Goal: Task Accomplishment & Management: Use online tool/utility

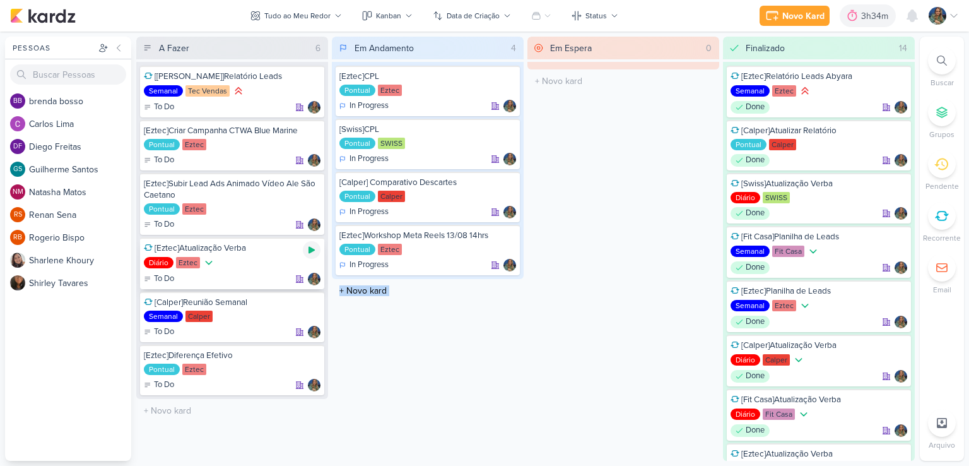
click at [310, 250] on icon at bounding box center [312, 250] width 6 height 7
click at [768, 18] on div "Novo Kard" at bounding box center [786, 15] width 42 height 13
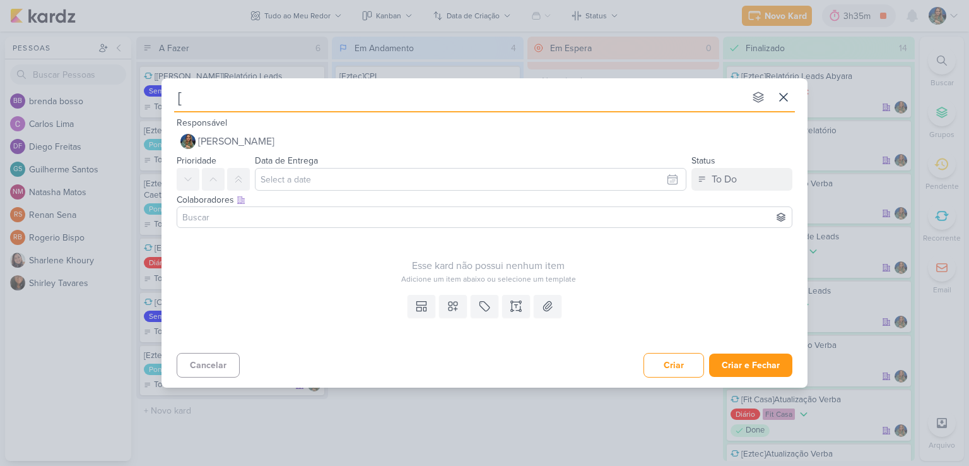
type input "[E"
type input "[Eztec"
type input "[Eztec]"
type input "[Eztec]Subir peç"
type input "[Eztec]Subir peças adapr"
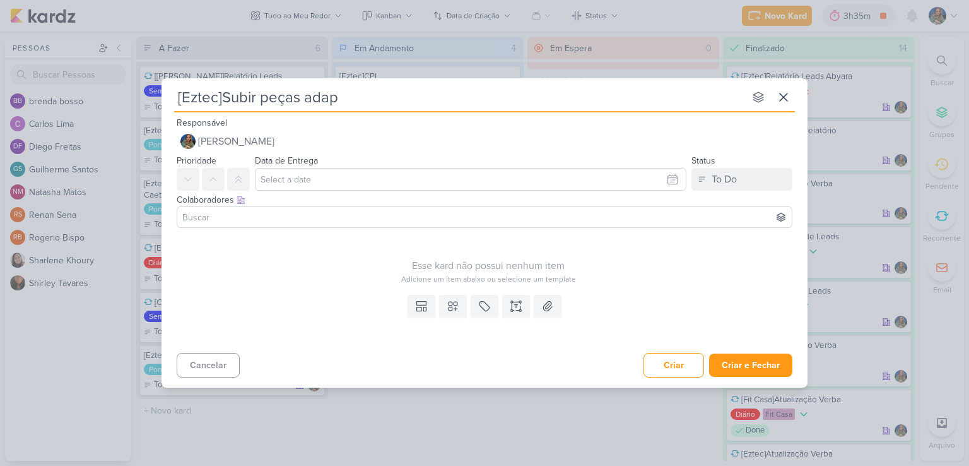
type input "[Eztec]Subir peças adapt"
type input "[Eztec]Subir peças adaptação"
type input "[Eztec]Subir peças adaptação s"
type input "[Eztec]Subir peças adaptação social"
type input "[Eztec]Subir peças adaptação social Blue Mar"
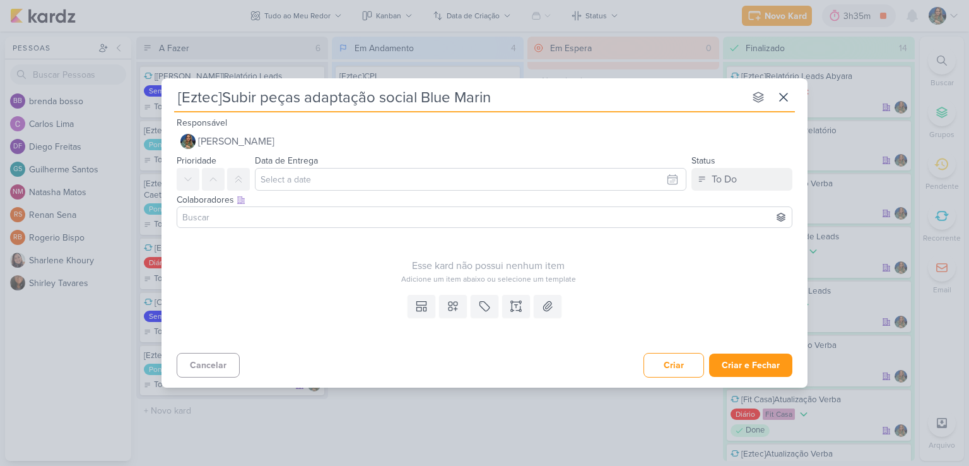
type input "[Eztec]Subir peças adaptação social Blue Marine"
click at [455, 305] on icon at bounding box center [453, 306] width 13 height 13
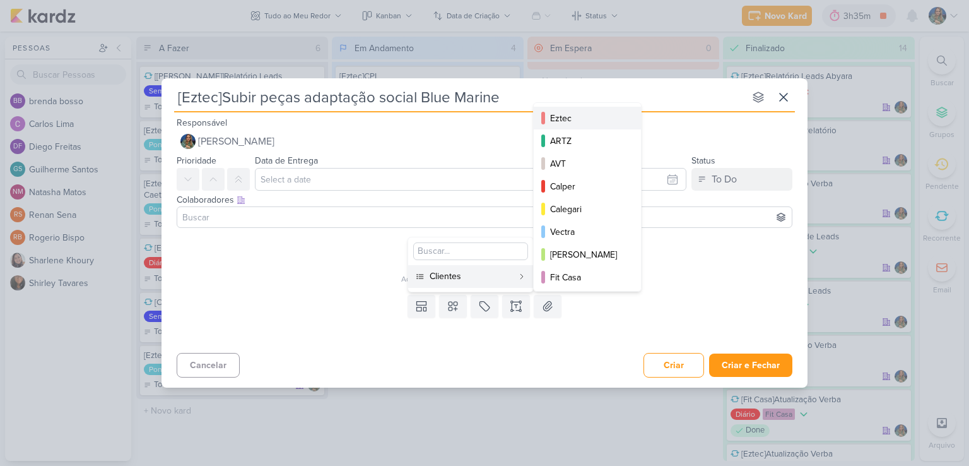
click at [560, 115] on div "Eztec" at bounding box center [588, 118] width 76 height 13
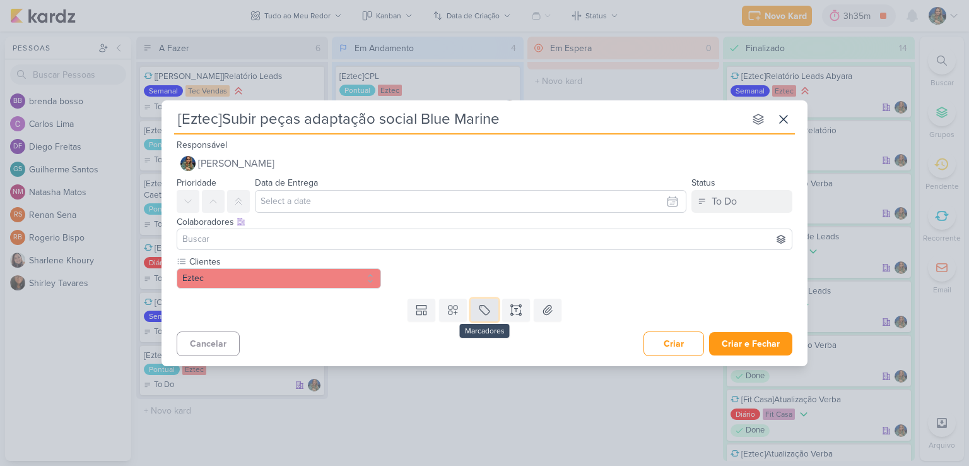
click at [487, 311] on icon at bounding box center [484, 309] width 13 height 13
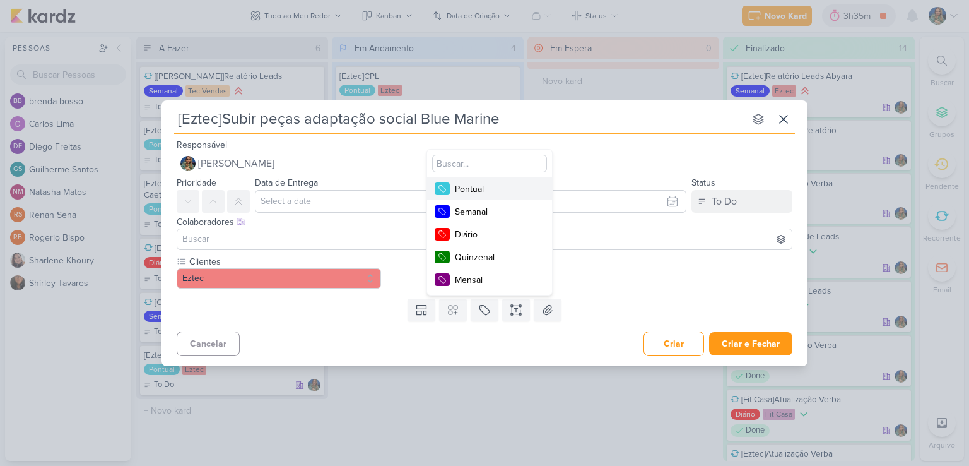
click at [491, 186] on div "Pontual" at bounding box center [496, 188] width 82 height 13
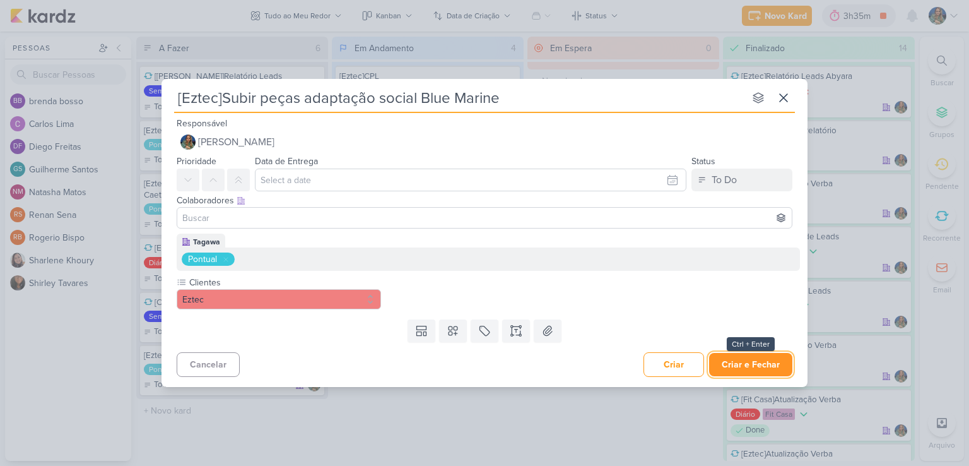
click at [750, 361] on button "Criar e Fechar" at bounding box center [750, 364] width 83 height 23
